Goal: Task Accomplishment & Management: Complete application form

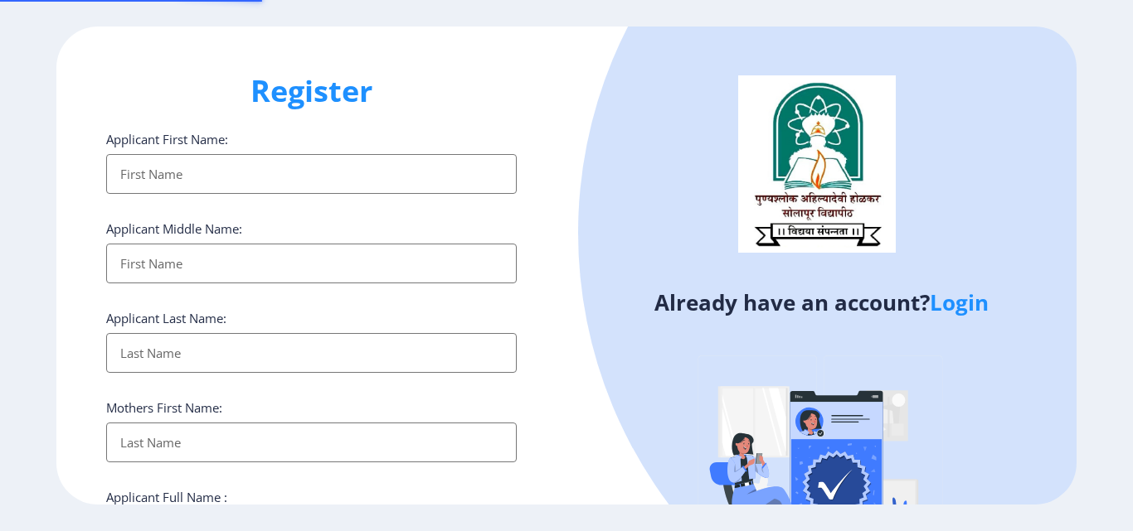
select select
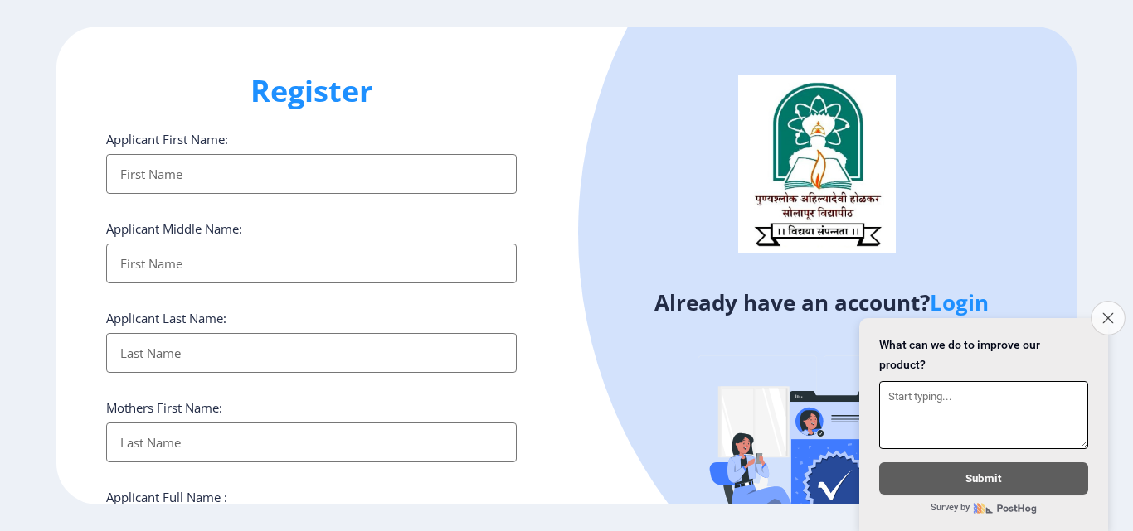
click at [1109, 320] on button "Close survey" at bounding box center [1107, 318] width 35 height 35
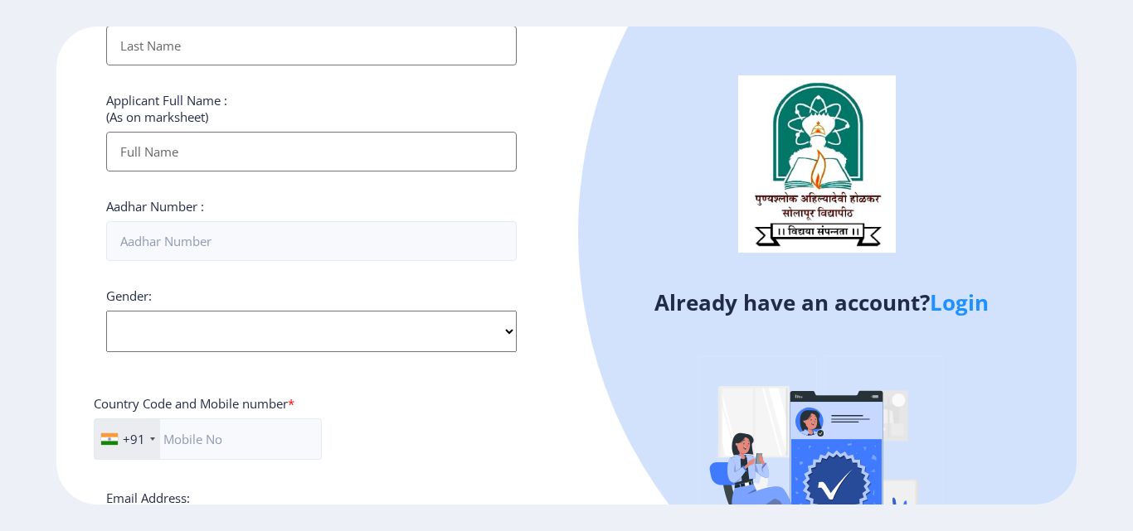
scroll to position [676, 0]
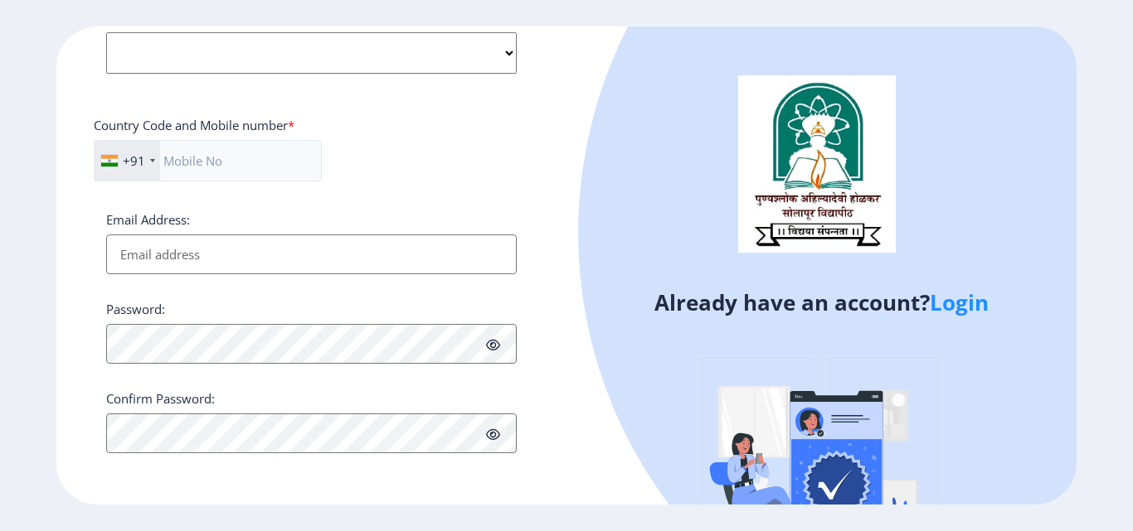
click at [342, 258] on input "Email Address:" at bounding box center [311, 255] width 410 height 40
click at [970, 311] on link "Login" at bounding box center [958, 303] width 59 height 30
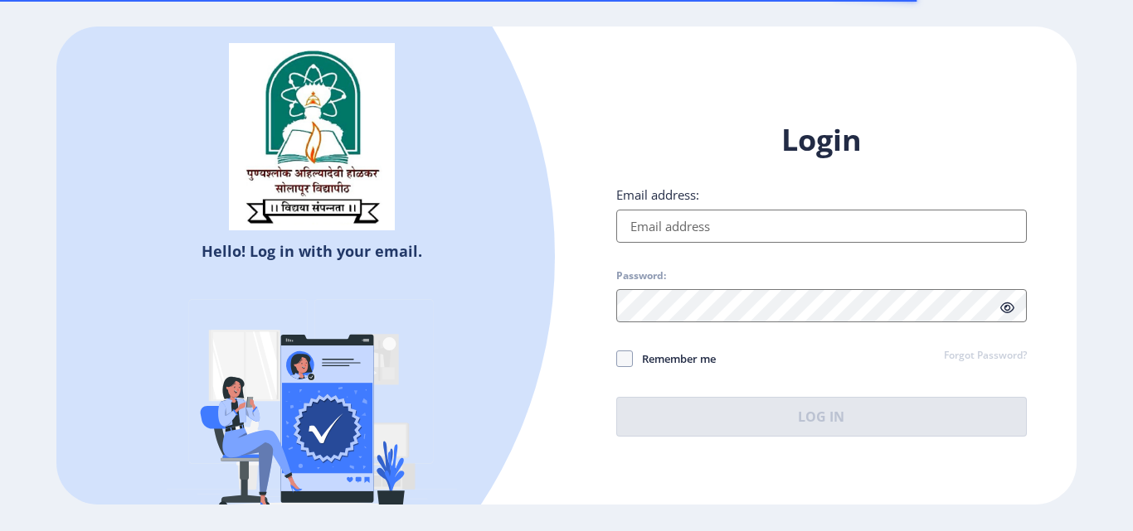
click at [813, 225] on input "Email address:" at bounding box center [821, 226] width 410 height 33
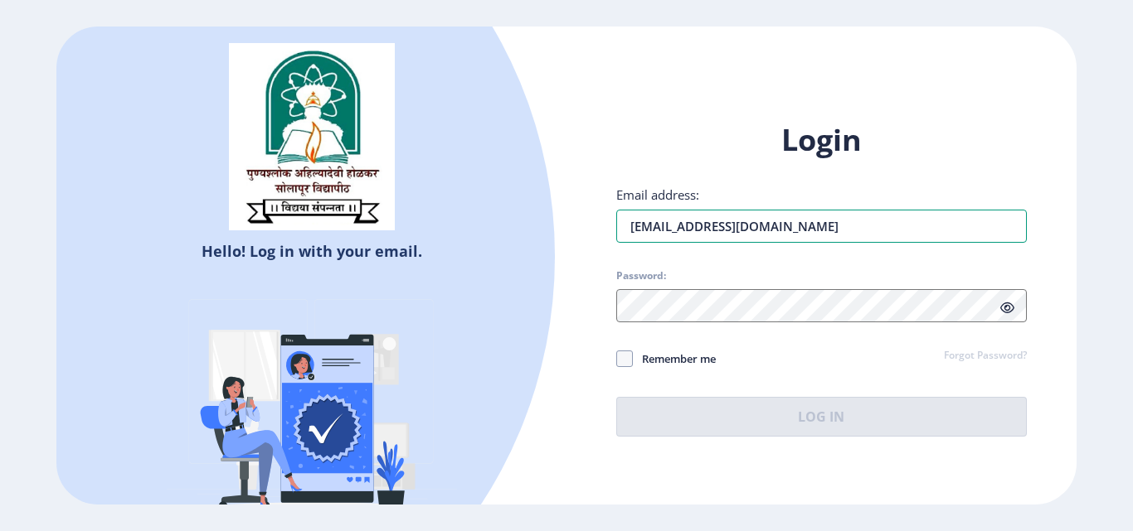
type input "[EMAIL_ADDRESS][DOMAIN_NAME]"
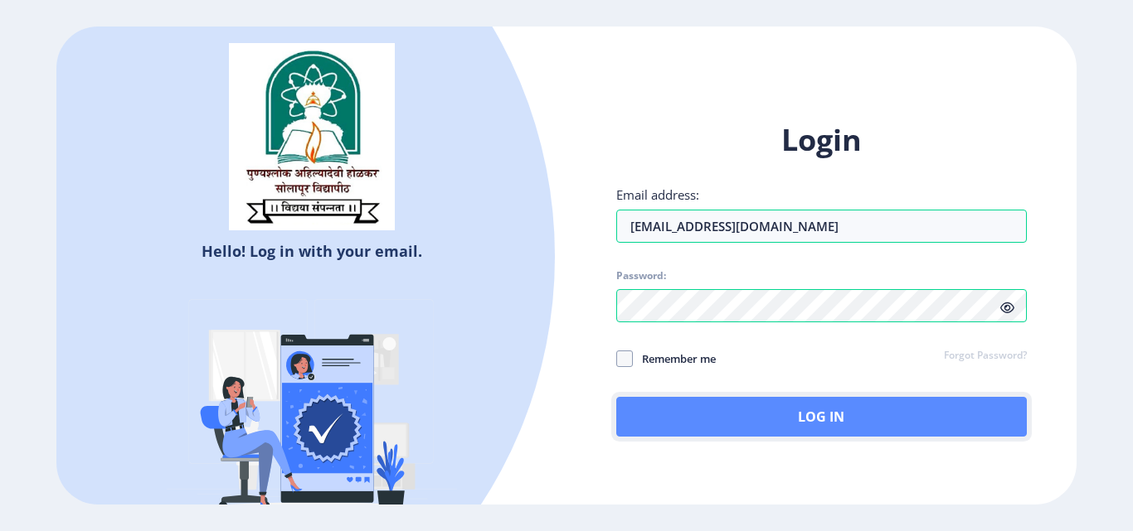
click at [799, 410] on button "Log In" at bounding box center [821, 417] width 410 height 40
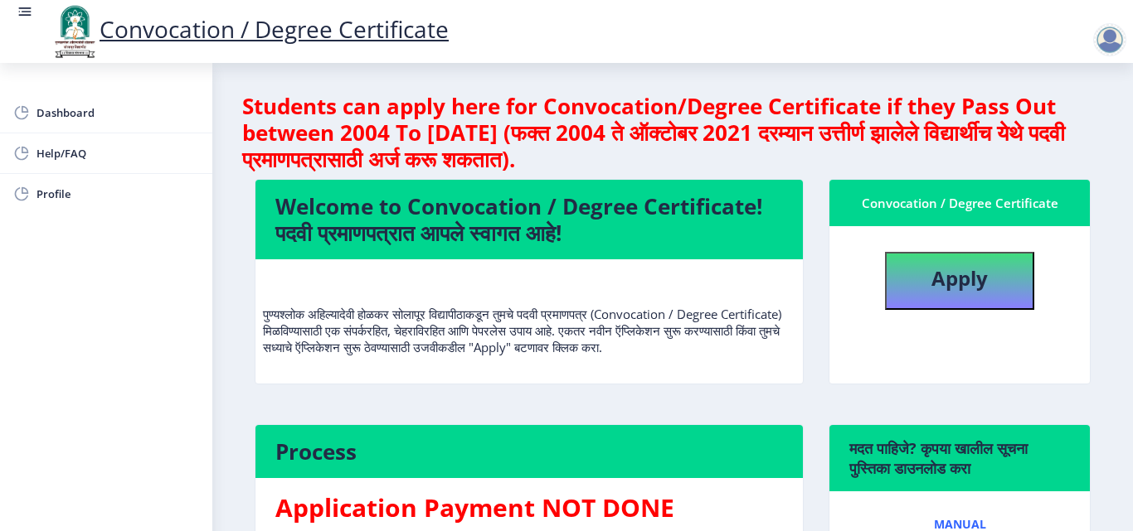
click at [1110, 45] on div at bounding box center [1109, 39] width 33 height 33
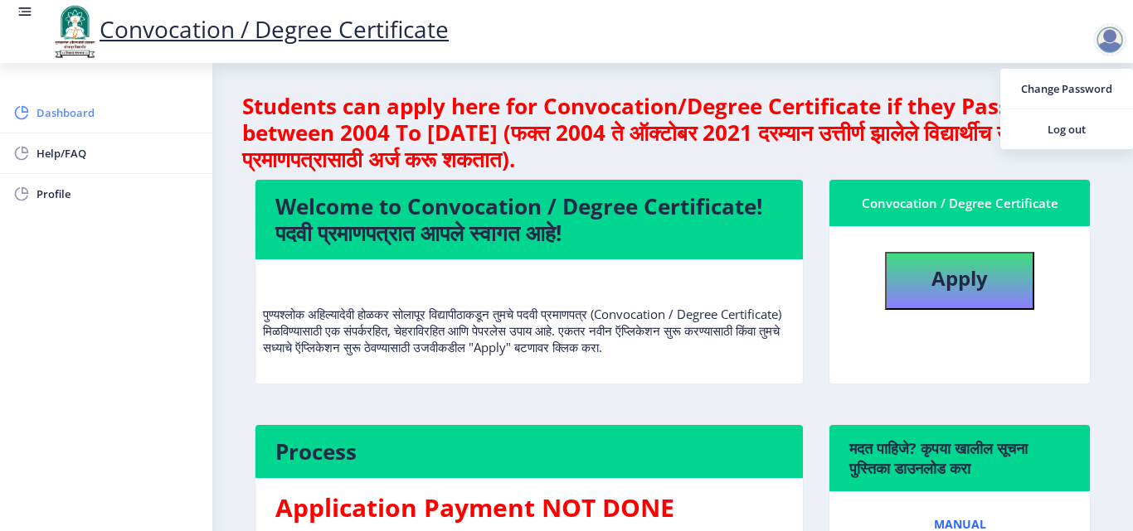
click at [56, 110] on span "Dashboard" at bounding box center [117, 113] width 163 height 20
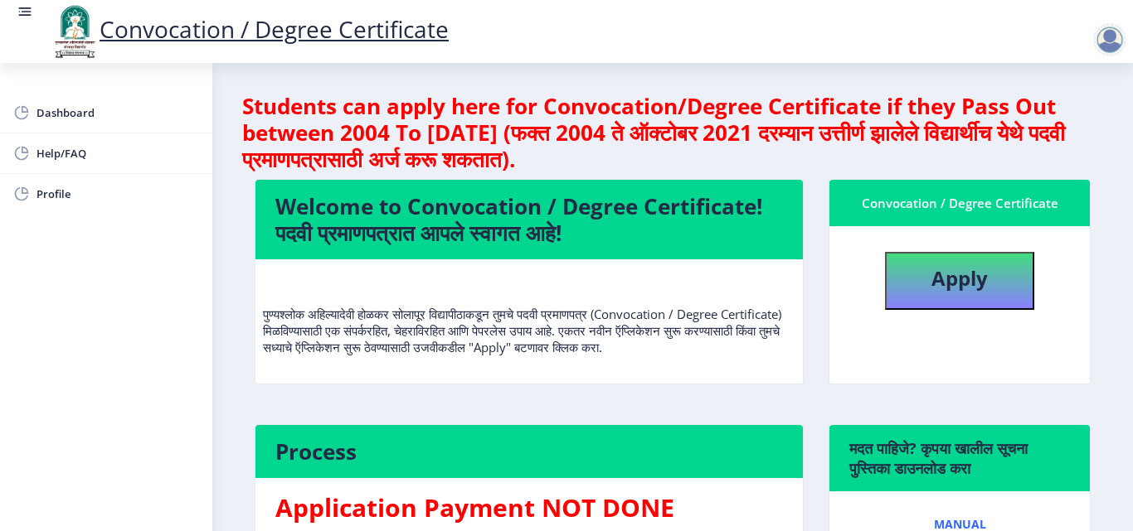
click at [247, 22] on link "Convocation / Degree Certificate" at bounding box center [249, 29] width 399 height 32
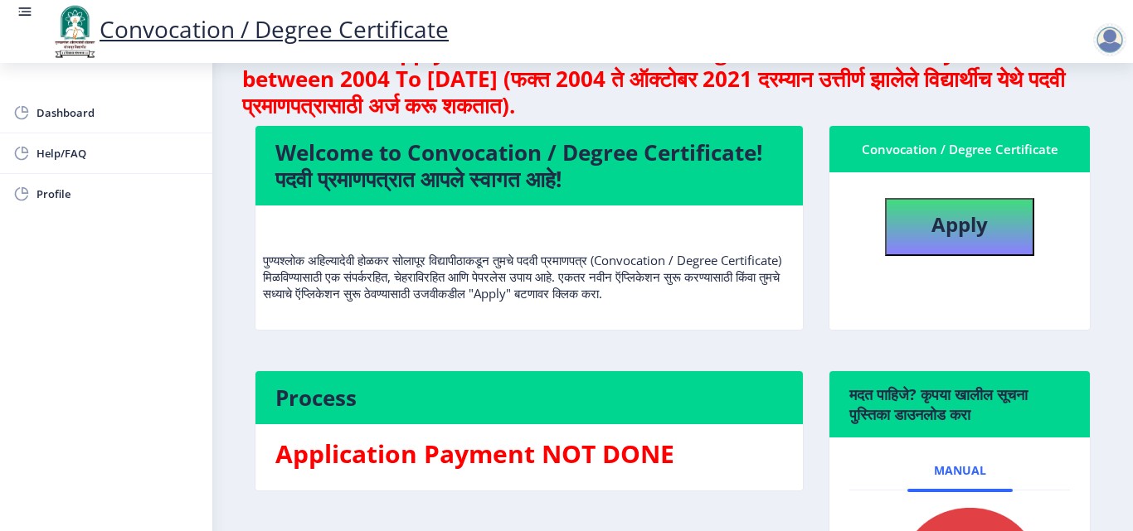
scroll to position [83, 0]
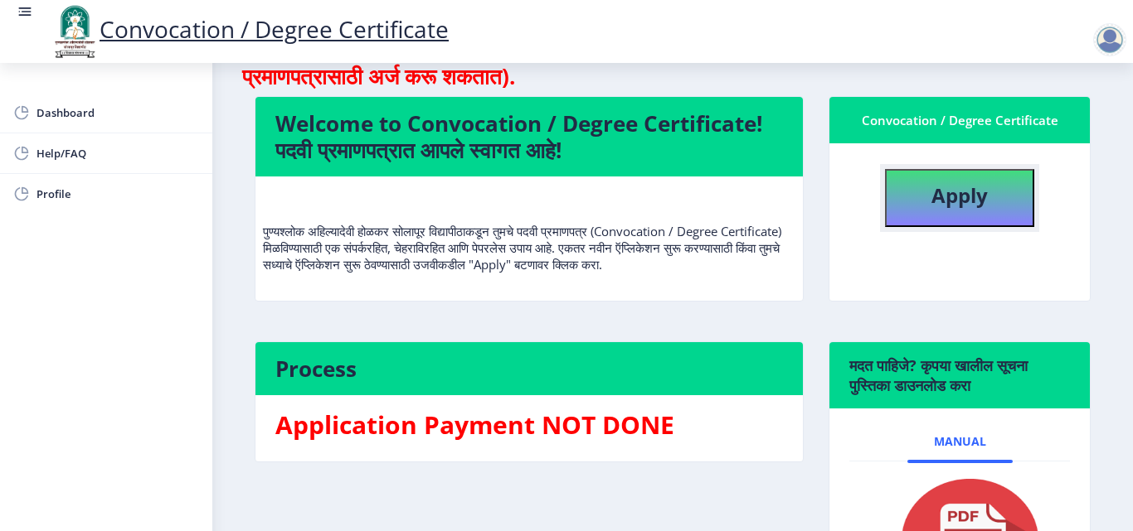
click at [959, 201] on b "Apply" at bounding box center [959, 195] width 56 height 27
select select
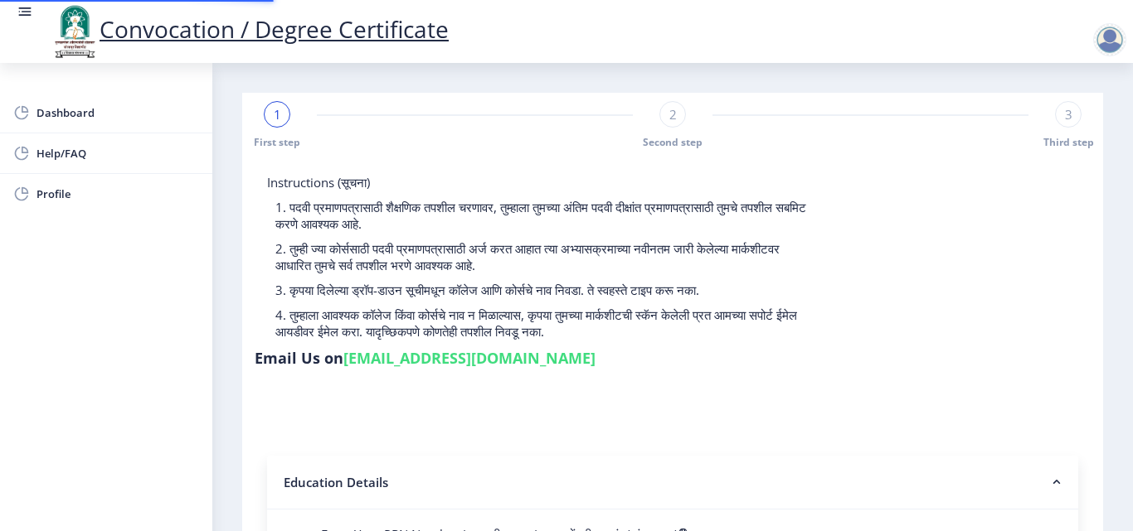
type input "202301045075709"
select select "Regular"
select select "2025"
select select "Grade A+"
type input "1301F0025"
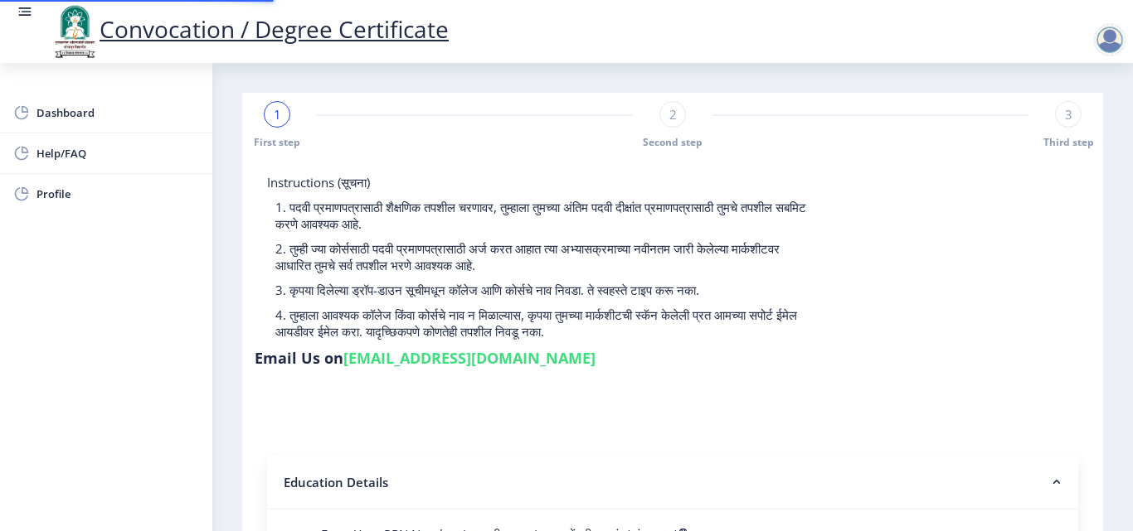
select select "January"
select select "Mechanical Engineering"
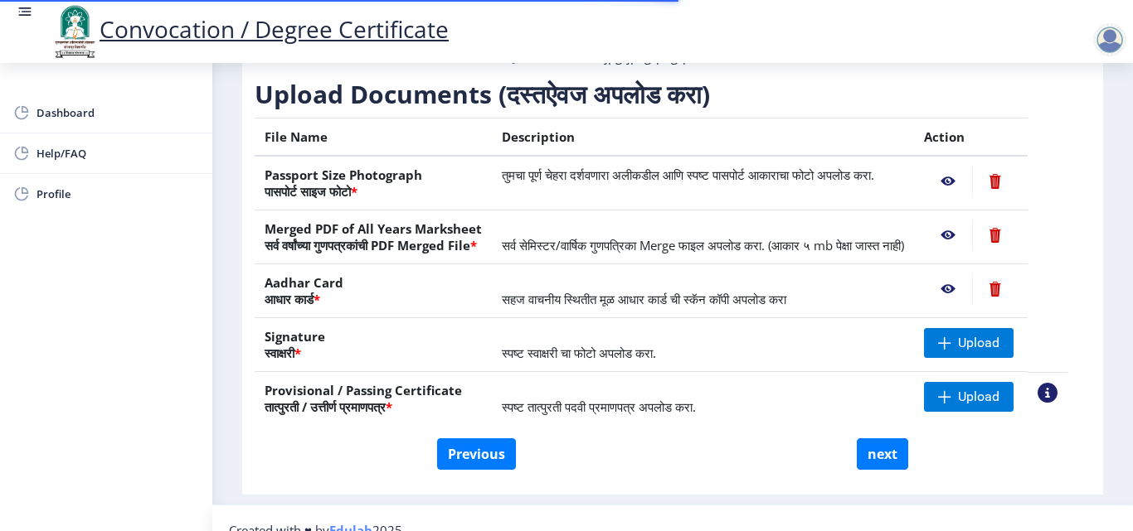
scroll to position [306, 0]
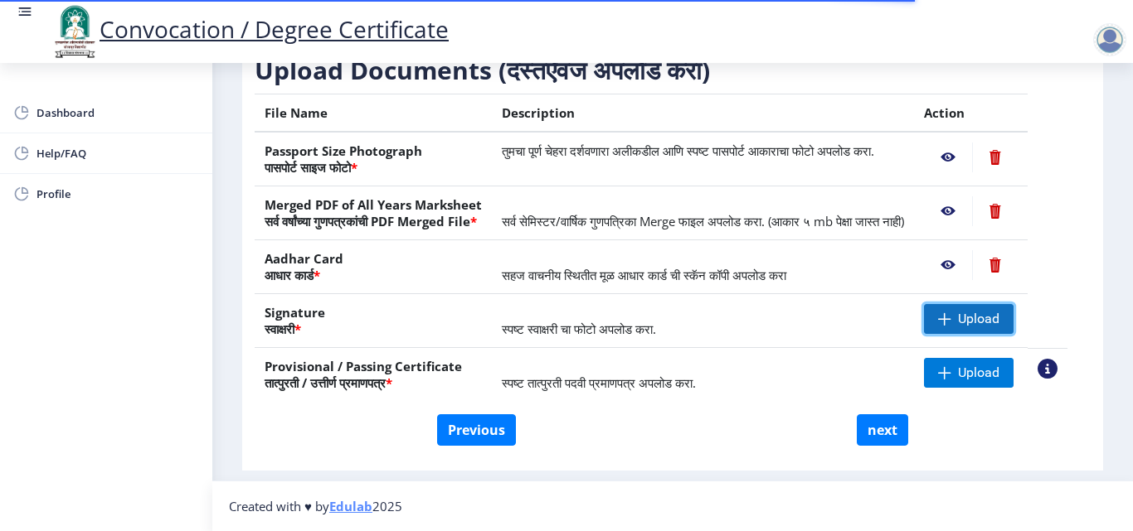
click at [981, 319] on span "Upload" at bounding box center [978, 319] width 41 height 17
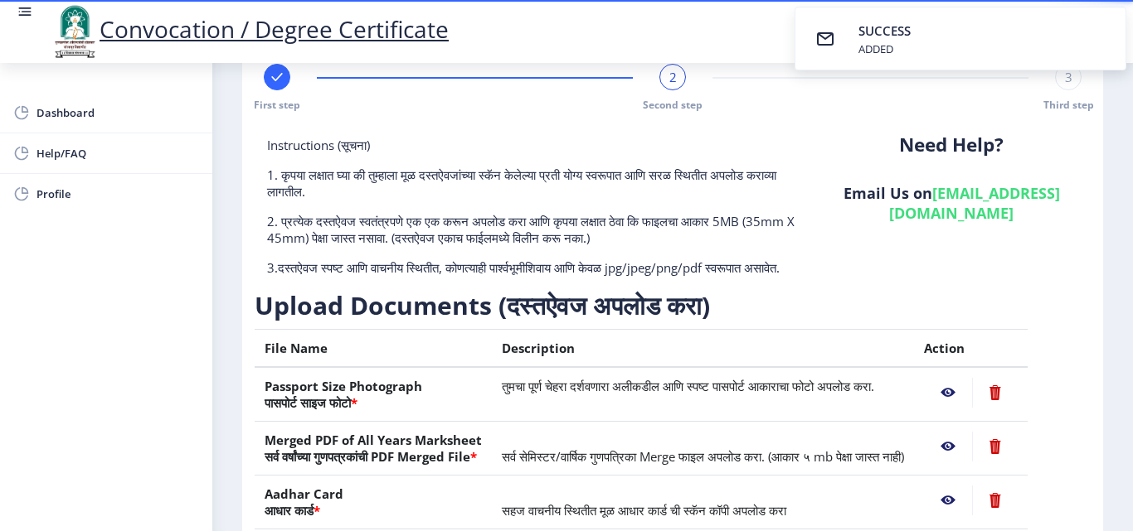
scroll to position [0, 0]
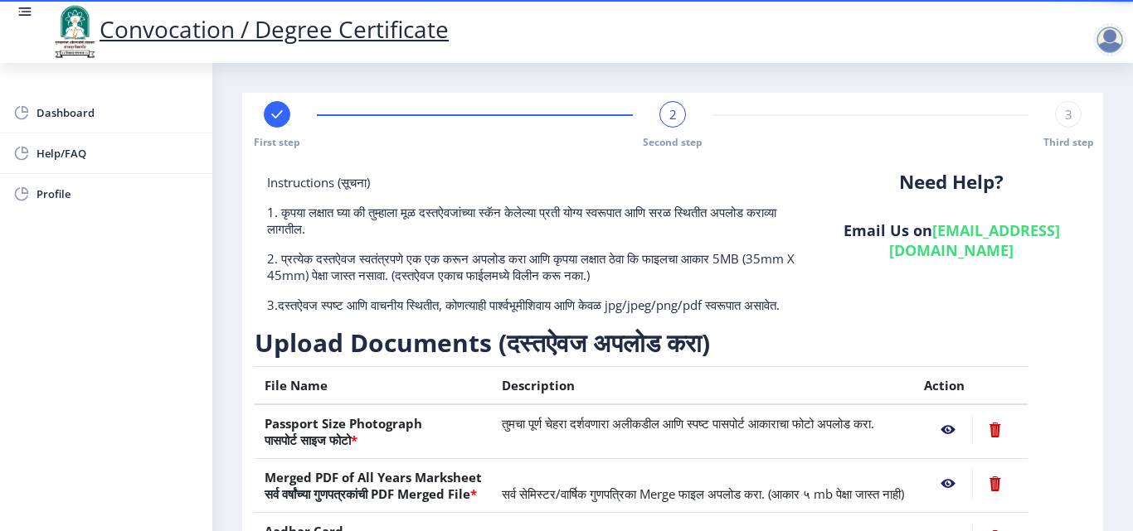
click at [1105, 35] on div at bounding box center [1109, 39] width 33 height 33
click at [1078, 124] on span "Log out" at bounding box center [1066, 129] width 106 height 20
